Goal: Transaction & Acquisition: Purchase product/service

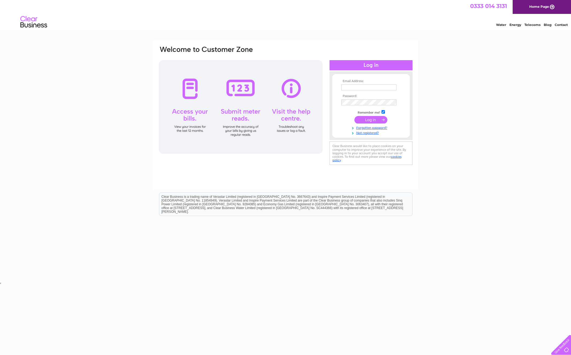
type input "[EMAIL_ADDRESS][DOMAIN_NAME]"
click at [370, 120] on input "submit" at bounding box center [370, 119] width 33 height 7
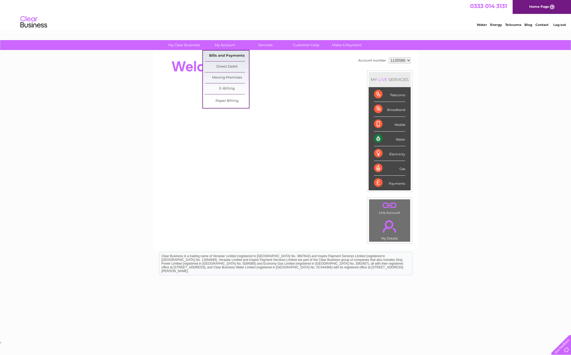
click at [233, 55] on link "Bills and Payments" at bounding box center [227, 56] width 44 height 11
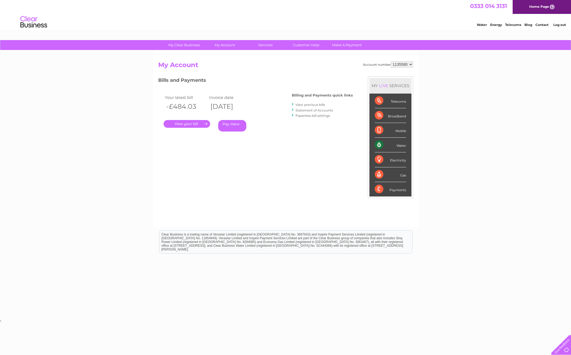
click at [234, 125] on link "Pay Here" at bounding box center [232, 126] width 28 height 12
click at [230, 124] on link "Pay Here" at bounding box center [232, 126] width 28 height 12
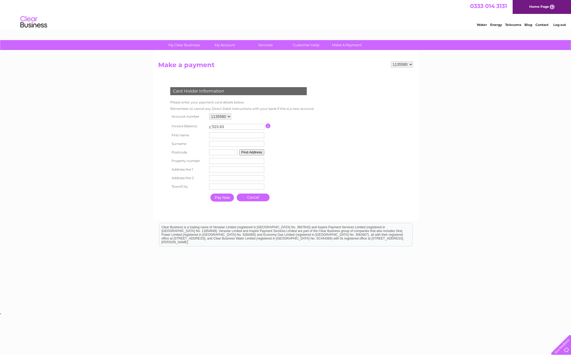
click at [226, 135] on input "text" at bounding box center [236, 135] width 55 height 6
type input "Muhammad"
type input "Ali"
type input "IG11 8SF"
type input "96"
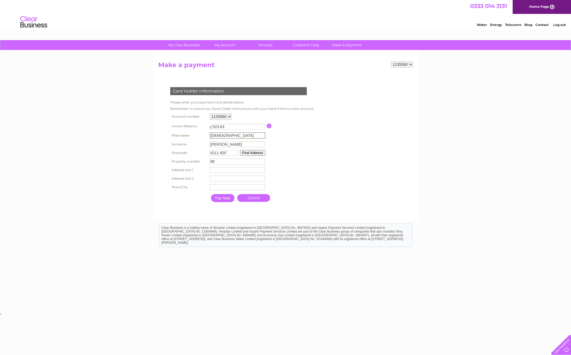
click at [251, 156] on button "Find Address" at bounding box center [252, 153] width 25 height 6
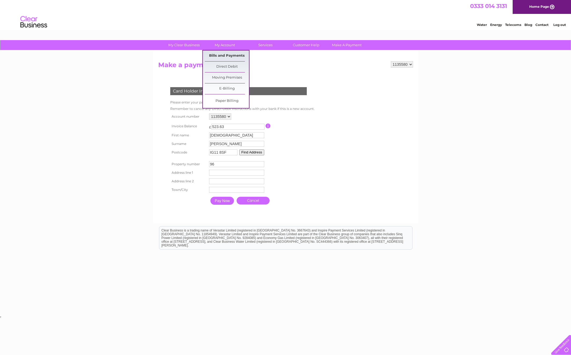
click at [225, 55] on link "Bills and Payments" at bounding box center [227, 56] width 44 height 11
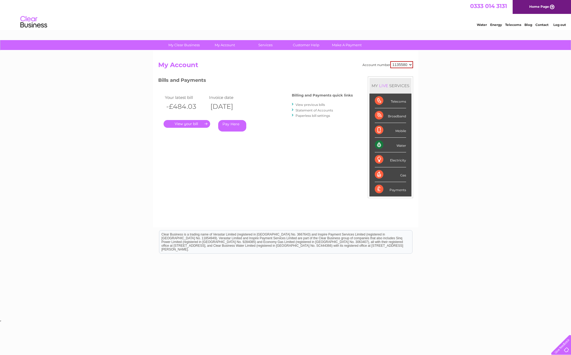
click at [187, 124] on link "." at bounding box center [187, 124] width 47 height 8
